Goal: Task Accomplishment & Management: Use online tool/utility

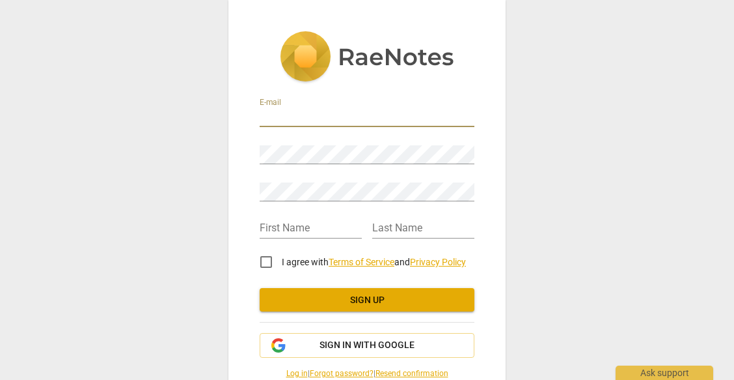
click at [305, 117] on input "email" at bounding box center [367, 117] width 215 height 19
type input "mwikaliem@gmail.com"
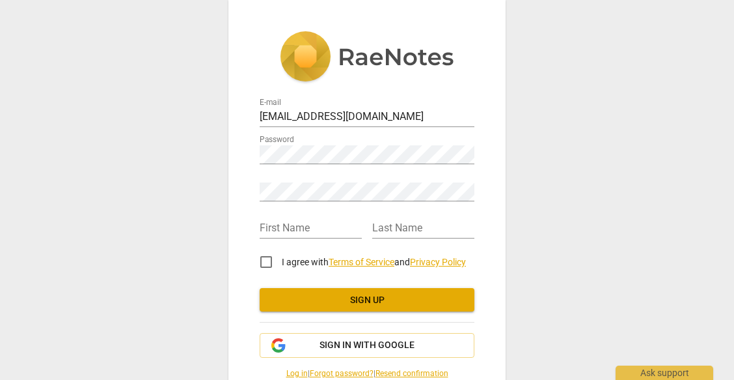
click at [298, 181] on div "Retype Password" at bounding box center [367, 186] width 215 height 29
click at [287, 224] on input "text" at bounding box center [311, 228] width 102 height 19
type input "[PERSON_NAME]"
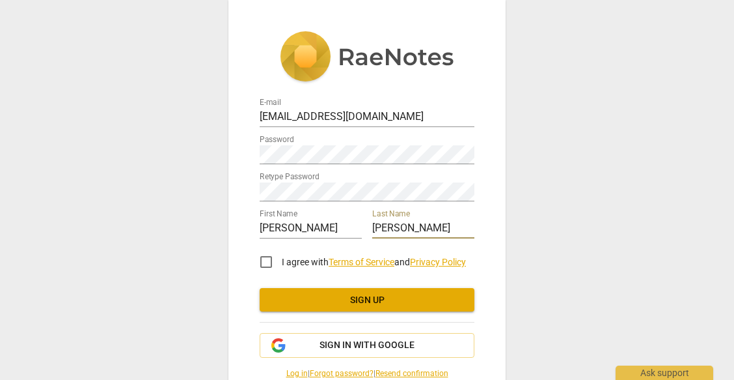
type input "Mwaniki"
click at [265, 262] on input "I agree with Terms of Service and Privacy Policy" at bounding box center [266, 261] width 31 height 31
checkbox input "true"
click at [275, 296] on span "Sign up" at bounding box center [367, 300] width 194 height 13
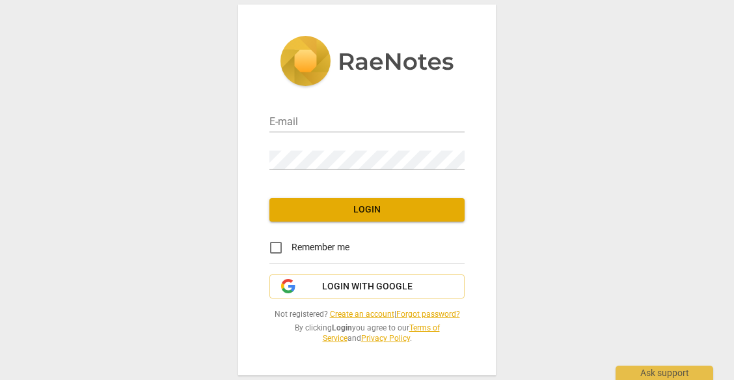
type input "mwikaliem@gmail.com"
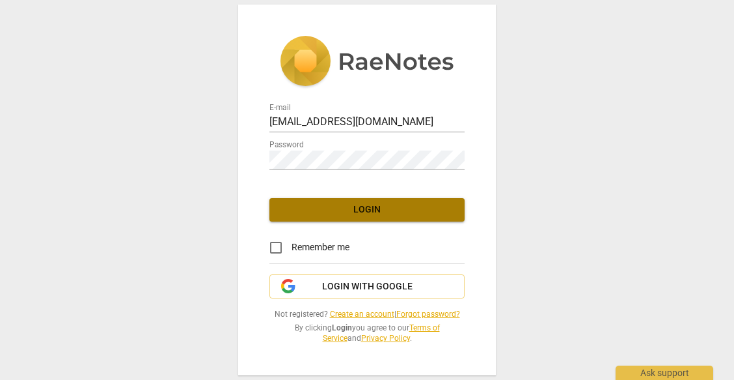
click at [400, 208] on span "Login" at bounding box center [367, 209] width 174 height 13
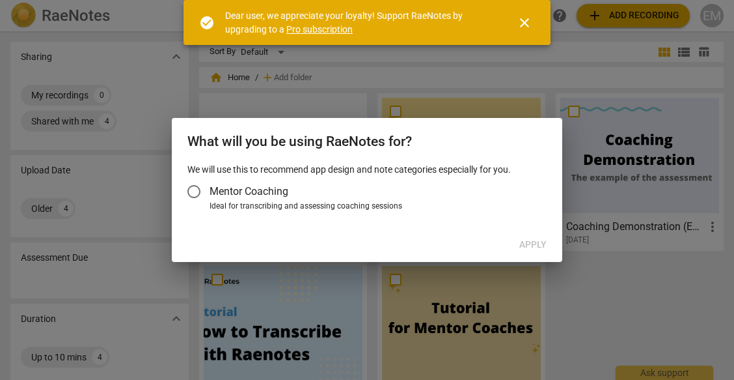
click at [252, 186] on span "Mentor Coaching" at bounding box center [249, 191] width 79 height 15
click at [210, 186] on input "Mentor Coaching" at bounding box center [193, 191] width 31 height 31
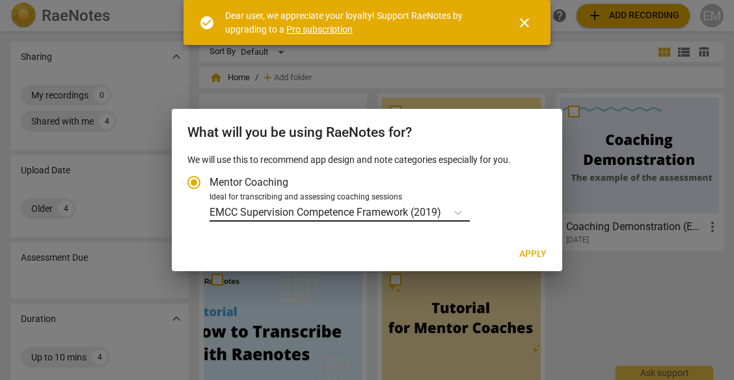
click at [439, 212] on p "EMCC Supervision Competence Framework (2019)" at bounding box center [326, 211] width 232 height 15
click at [0, 0] on input "Ideal for transcribing and assessing coaching sessions EMCC Supervision Compete…" at bounding box center [0, 0] width 0 height 0
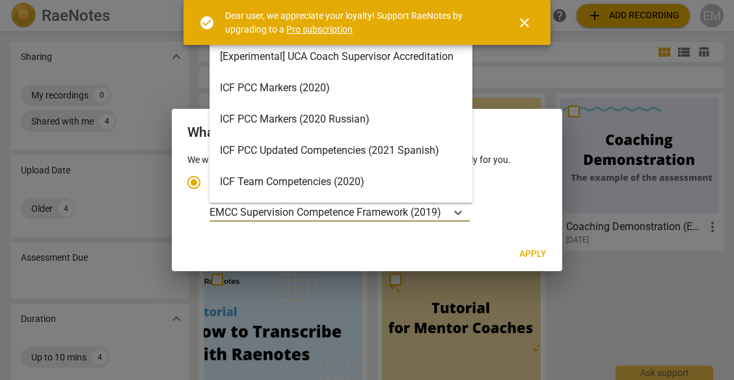
click at [285, 79] on div "ICF PCC Markers (2020)" at bounding box center [341, 87] width 263 height 31
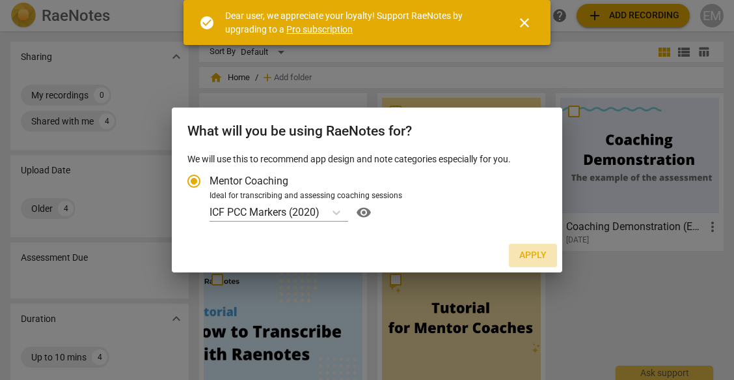
click at [536, 253] on span "Apply" at bounding box center [533, 255] width 27 height 13
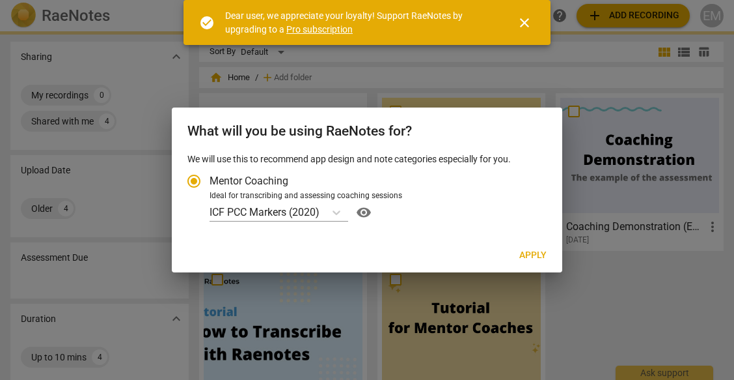
radio input "false"
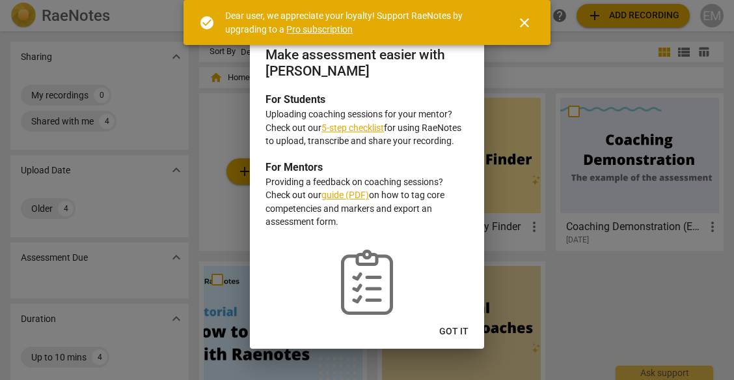
click at [350, 125] on link "5-step checklist" at bounding box center [353, 127] width 62 height 10
click at [527, 16] on span "close" at bounding box center [525, 23] width 16 height 16
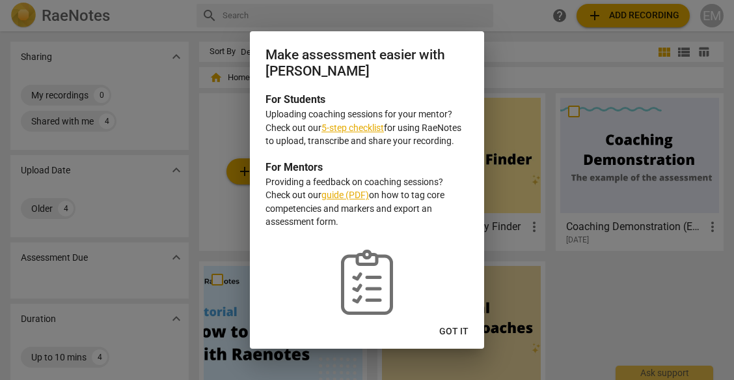
click at [503, 46] on div at bounding box center [367, 190] width 734 height 380
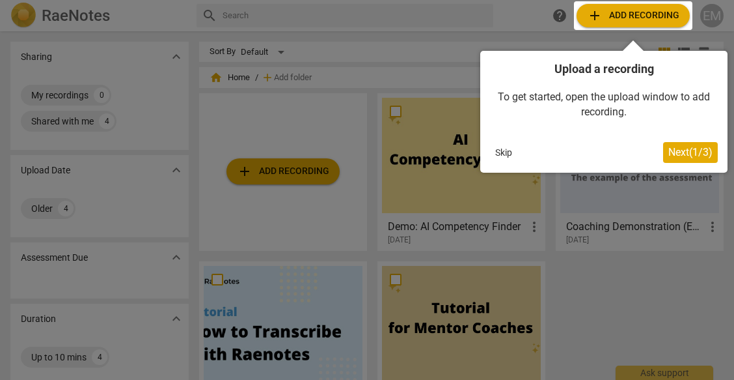
click at [625, 11] on div at bounding box center [633, 15] width 118 height 29
click at [629, 14] on div at bounding box center [633, 15] width 118 height 29
click at [628, 15] on div at bounding box center [633, 15] width 118 height 29
click at [687, 152] on span "Next ( 1 / 3 )" at bounding box center [691, 152] width 44 height 12
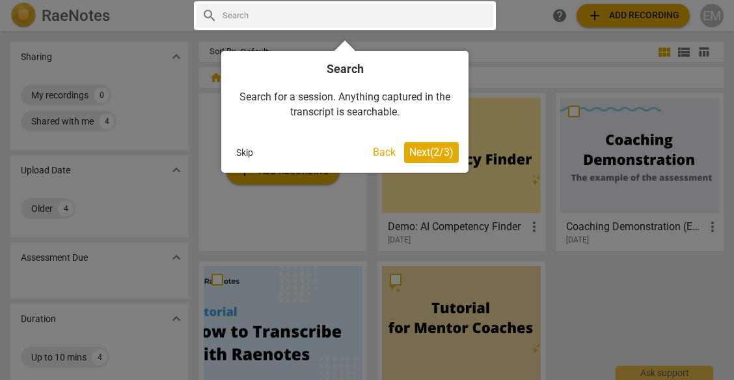
click at [447, 148] on span "Next ( 2 / 3 )" at bounding box center [431, 152] width 44 height 12
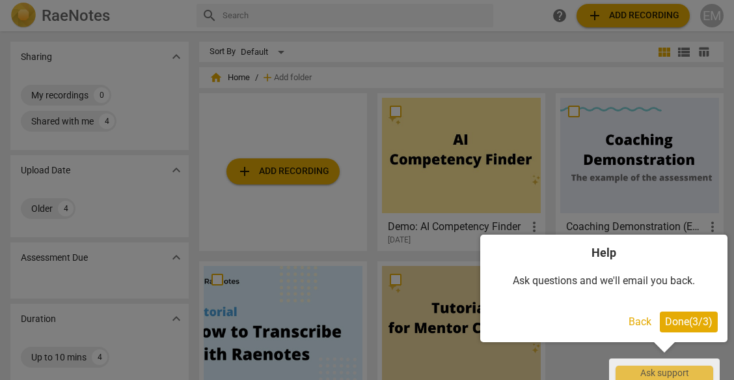
click at [661, 322] on button "Done ( 3 / 3 )" at bounding box center [689, 321] width 58 height 21
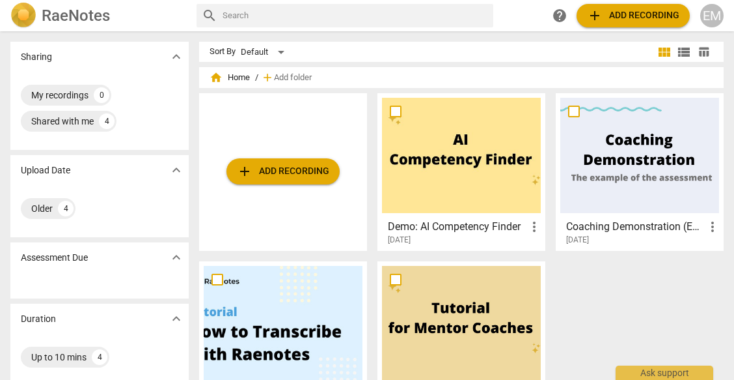
click at [605, 11] on span "add Add recording" at bounding box center [633, 16] width 92 height 16
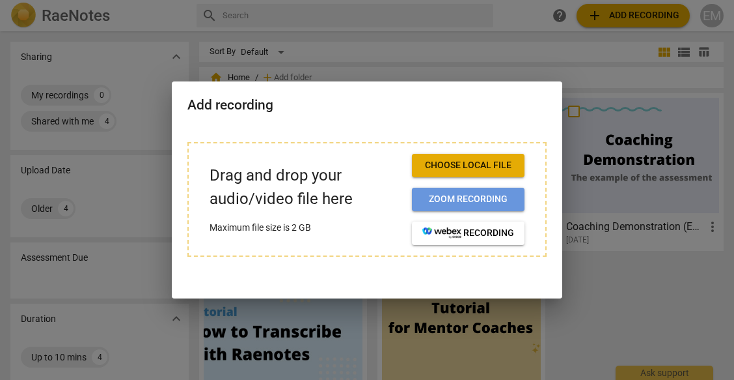
click at [441, 193] on span "Zoom recording" at bounding box center [469, 199] width 92 height 13
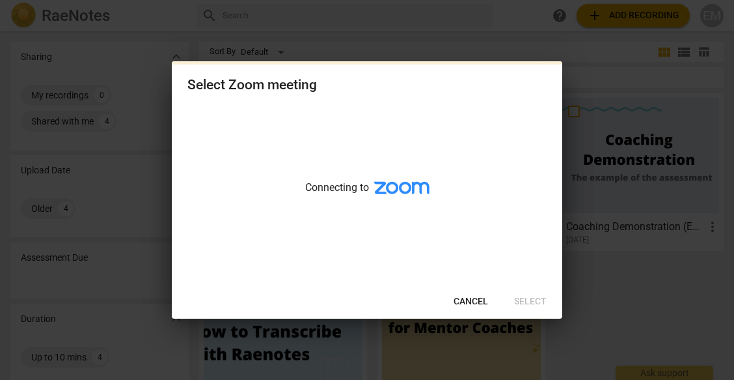
click at [467, 303] on span "Cancel" at bounding box center [471, 301] width 35 height 13
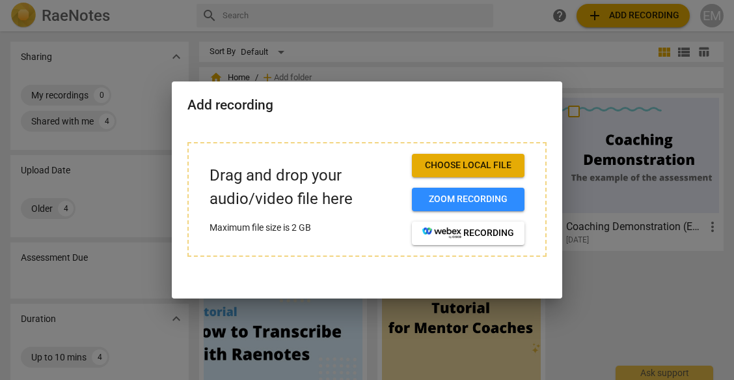
click at [472, 166] on span "Choose local file" at bounding box center [469, 165] width 92 height 13
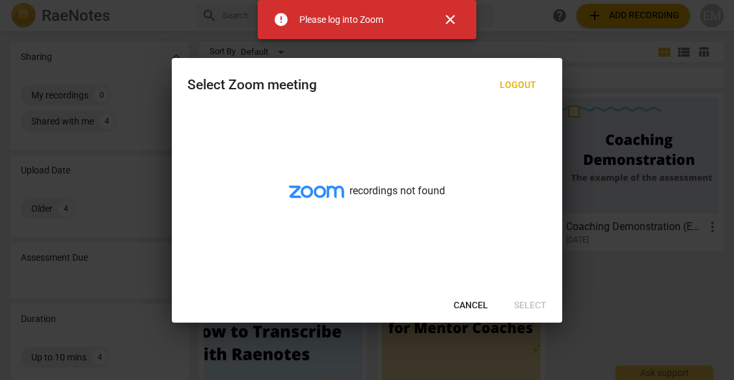
click at [467, 301] on span "Cancel" at bounding box center [471, 305] width 35 height 13
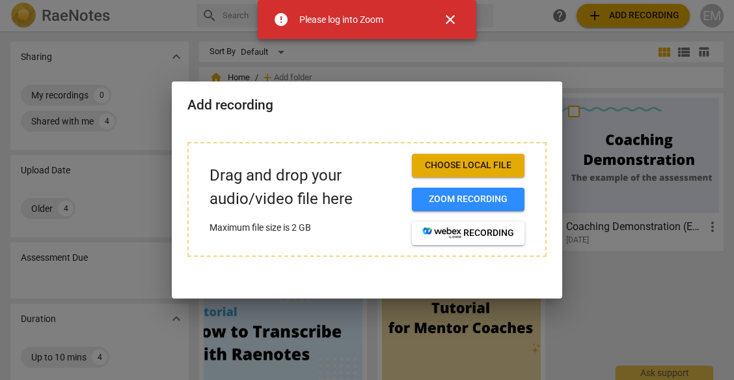
click at [457, 18] on span "close" at bounding box center [451, 20] width 16 height 16
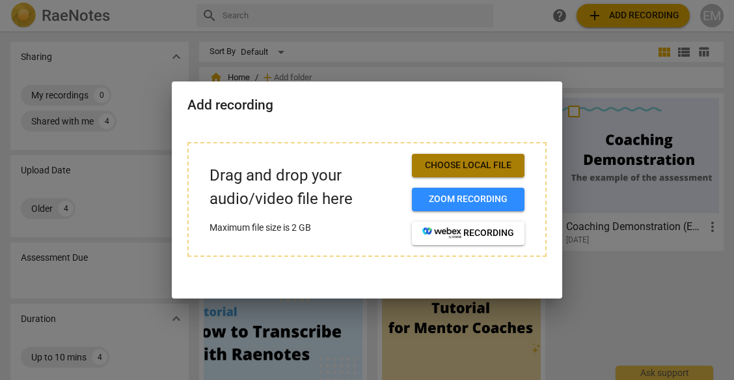
click at [449, 161] on span "Choose local file" at bounding box center [469, 165] width 92 height 13
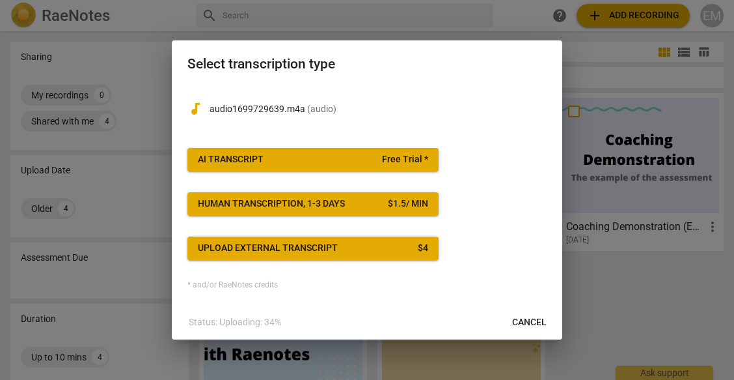
click at [255, 150] on button "AI Transcript Free Trial *" at bounding box center [312, 159] width 251 height 23
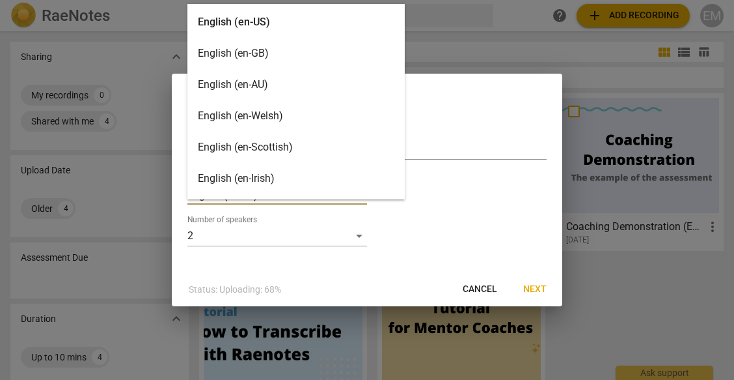
click at [354, 0] on body "RaeNotes search help add Add recording EM Sharing expand_more My recordings 0 S…" at bounding box center [367, 0] width 734 height 0
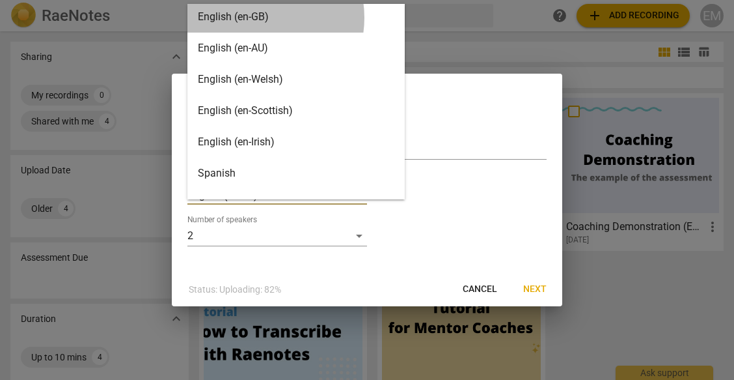
click at [254, 18] on div "English (en-GB)" at bounding box center [295, 16] width 217 height 31
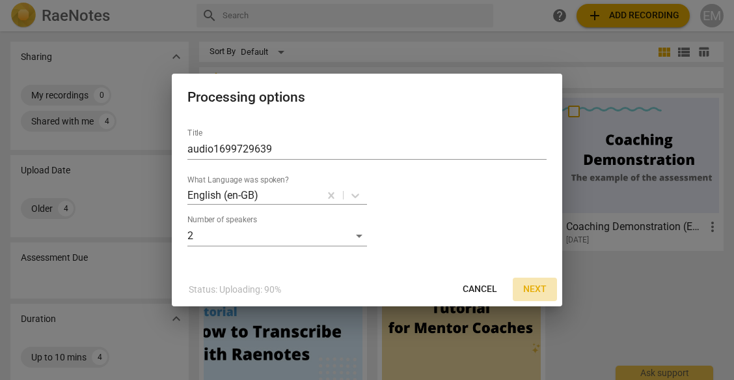
click at [536, 289] on span "Next" at bounding box center [534, 289] width 23 height 13
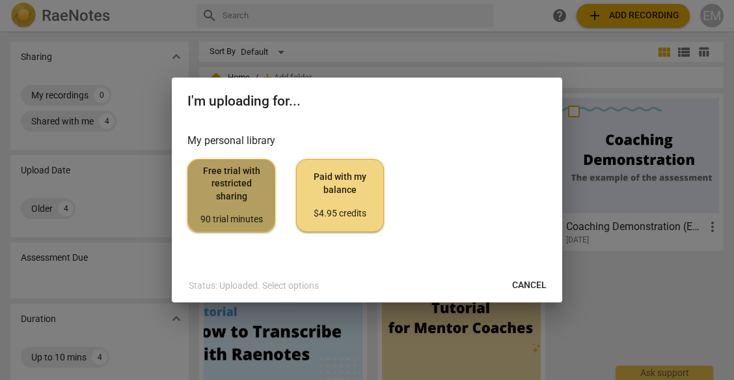
click at [204, 184] on span "Free trial with restricted sharing 90 trial minutes" at bounding box center [232, 195] width 66 height 61
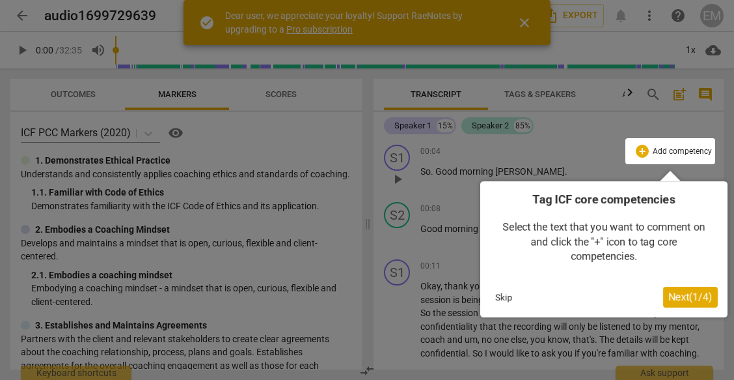
click at [680, 295] on span "Next ( 1 / 4 )" at bounding box center [691, 296] width 44 height 12
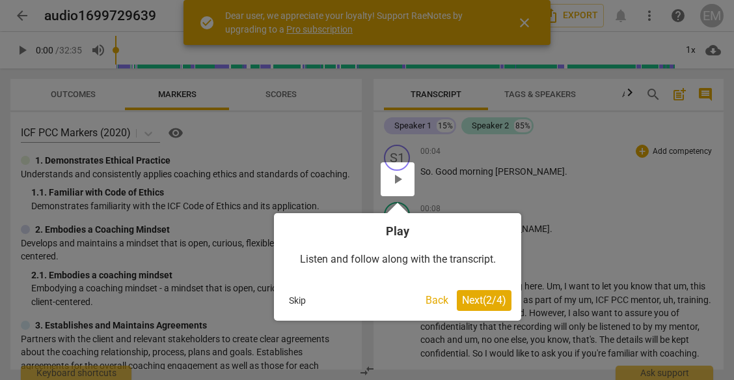
click at [481, 292] on button "Next ( 2 / 4 )" at bounding box center [484, 300] width 55 height 21
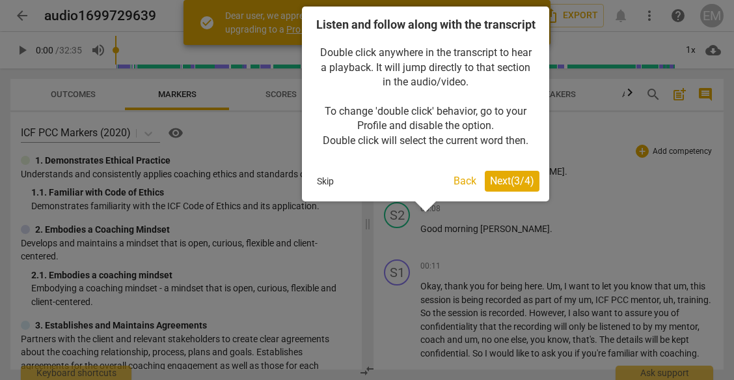
click at [326, 191] on button "Skip" at bounding box center [325, 181] width 27 height 20
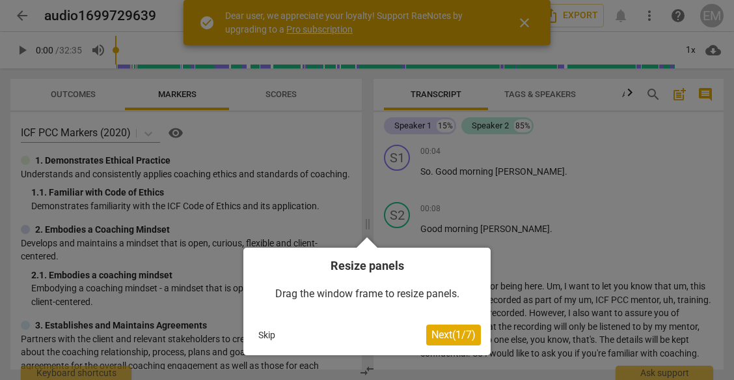
click at [268, 332] on button "Skip" at bounding box center [266, 335] width 27 height 20
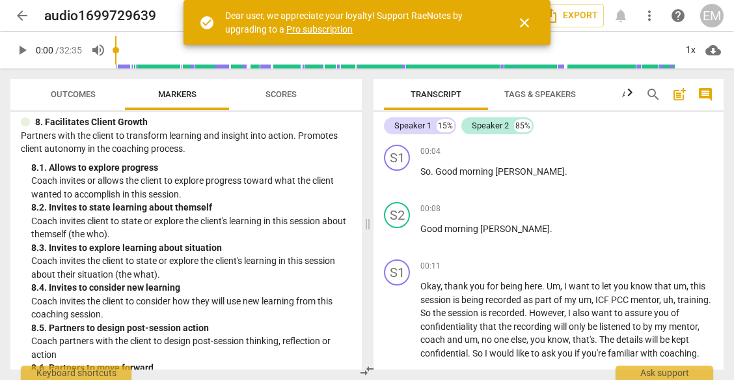
scroll to position [1711, 0]
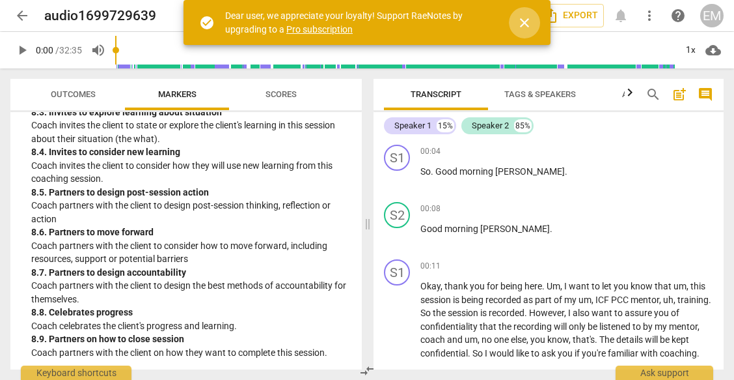
click at [526, 22] on span "close" at bounding box center [525, 23] width 16 height 16
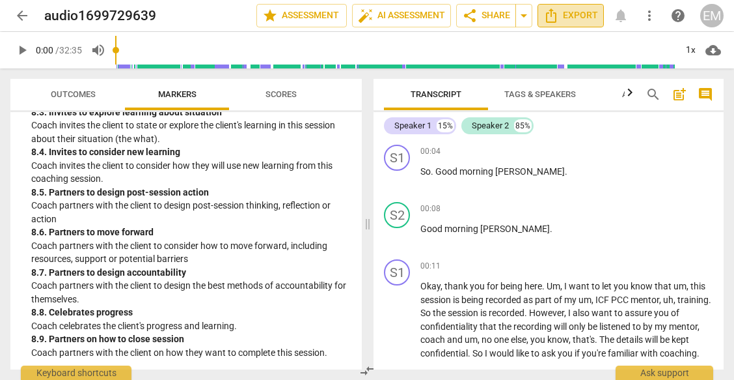
click at [562, 14] on span "Export" at bounding box center [571, 16] width 55 height 16
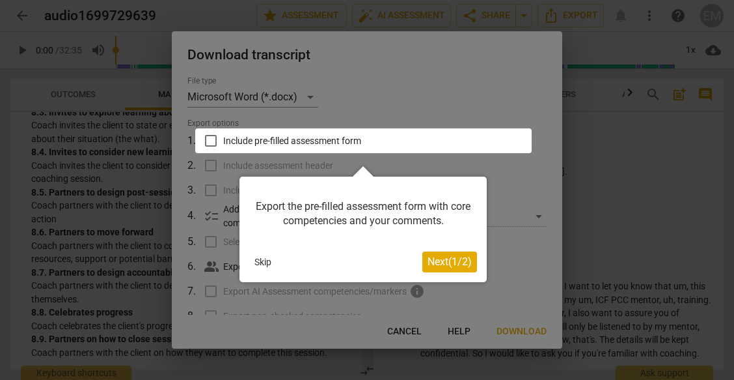
click at [265, 259] on button "Skip" at bounding box center [262, 262] width 27 height 20
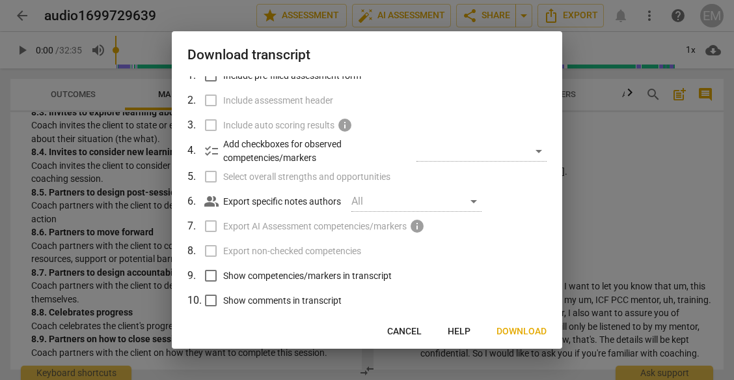
scroll to position [114, 0]
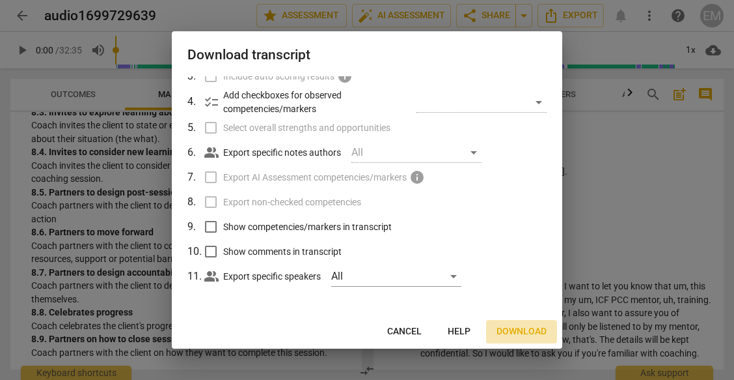
click at [521, 331] on span "Download" at bounding box center [522, 331] width 50 height 13
